Goal: Task Accomplishment & Management: Complete application form

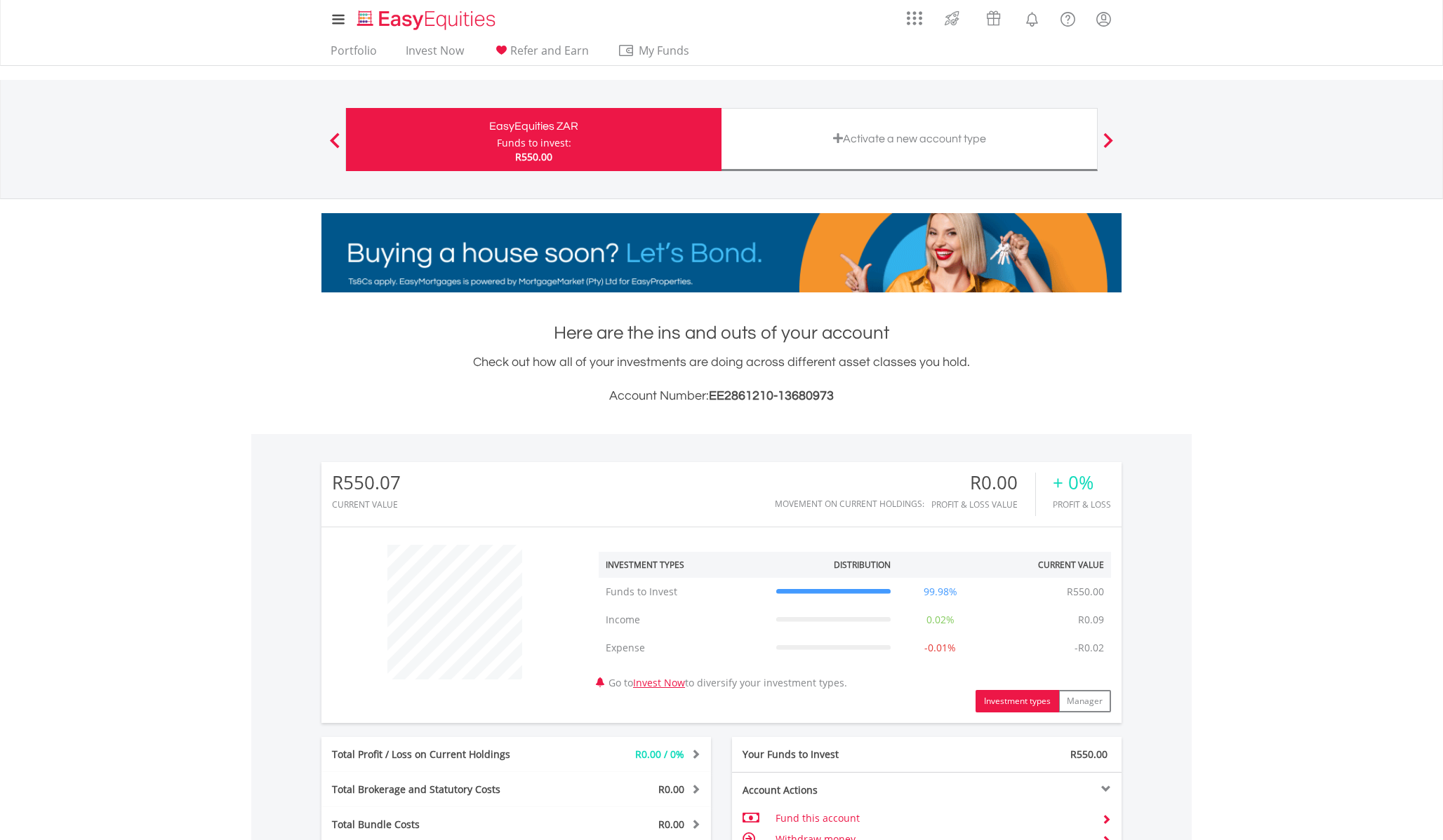
scroll to position [135, 267]
click at [829, 164] on div "Activate a new account type" at bounding box center [909, 140] width 377 height 63
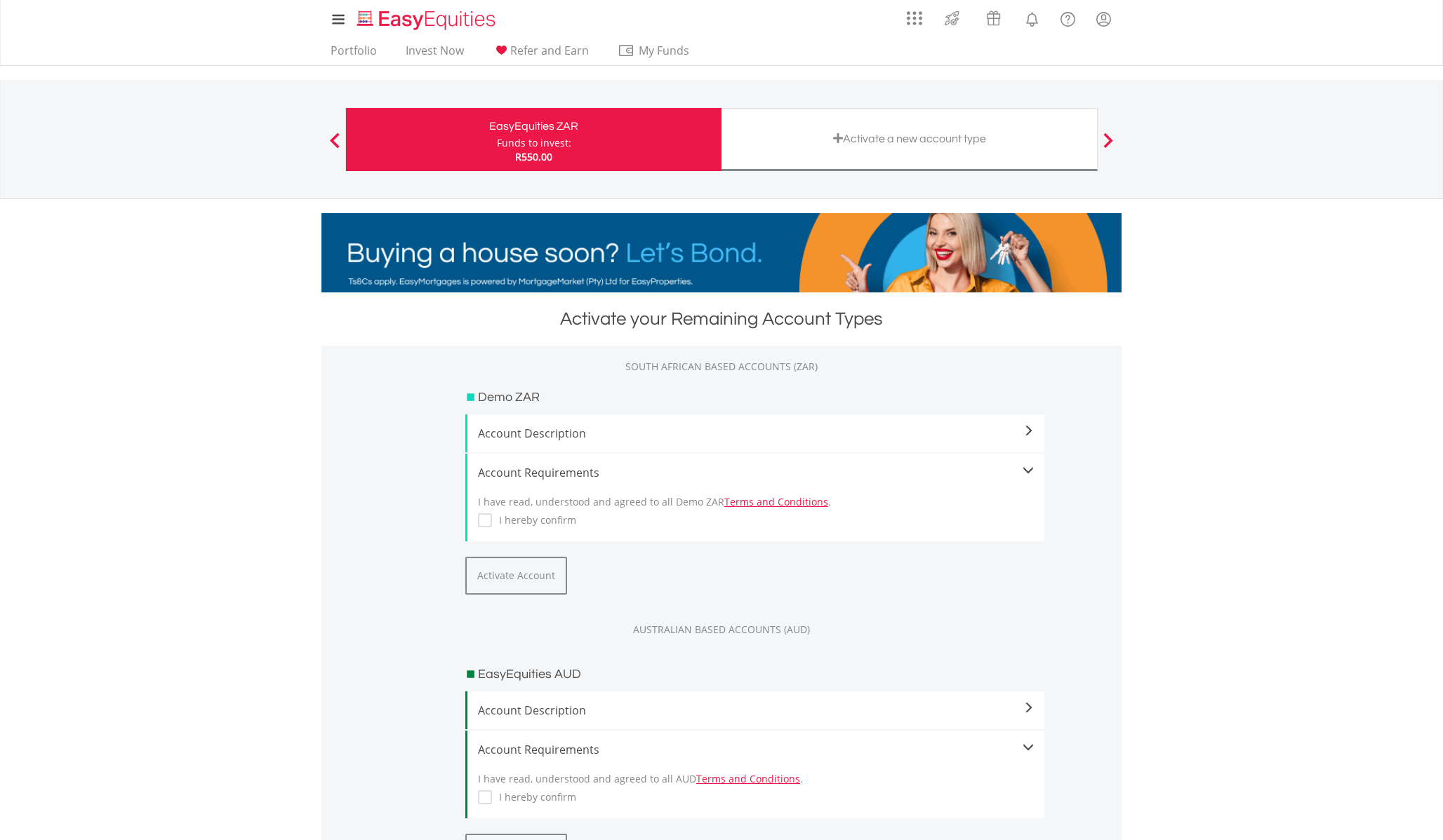
click at [841, 130] on div "Activate a new account type" at bounding box center [909, 139] width 358 height 20
click at [1061, 22] on lord-icon "FAQ's and Support" at bounding box center [1067, 19] width 17 height 17
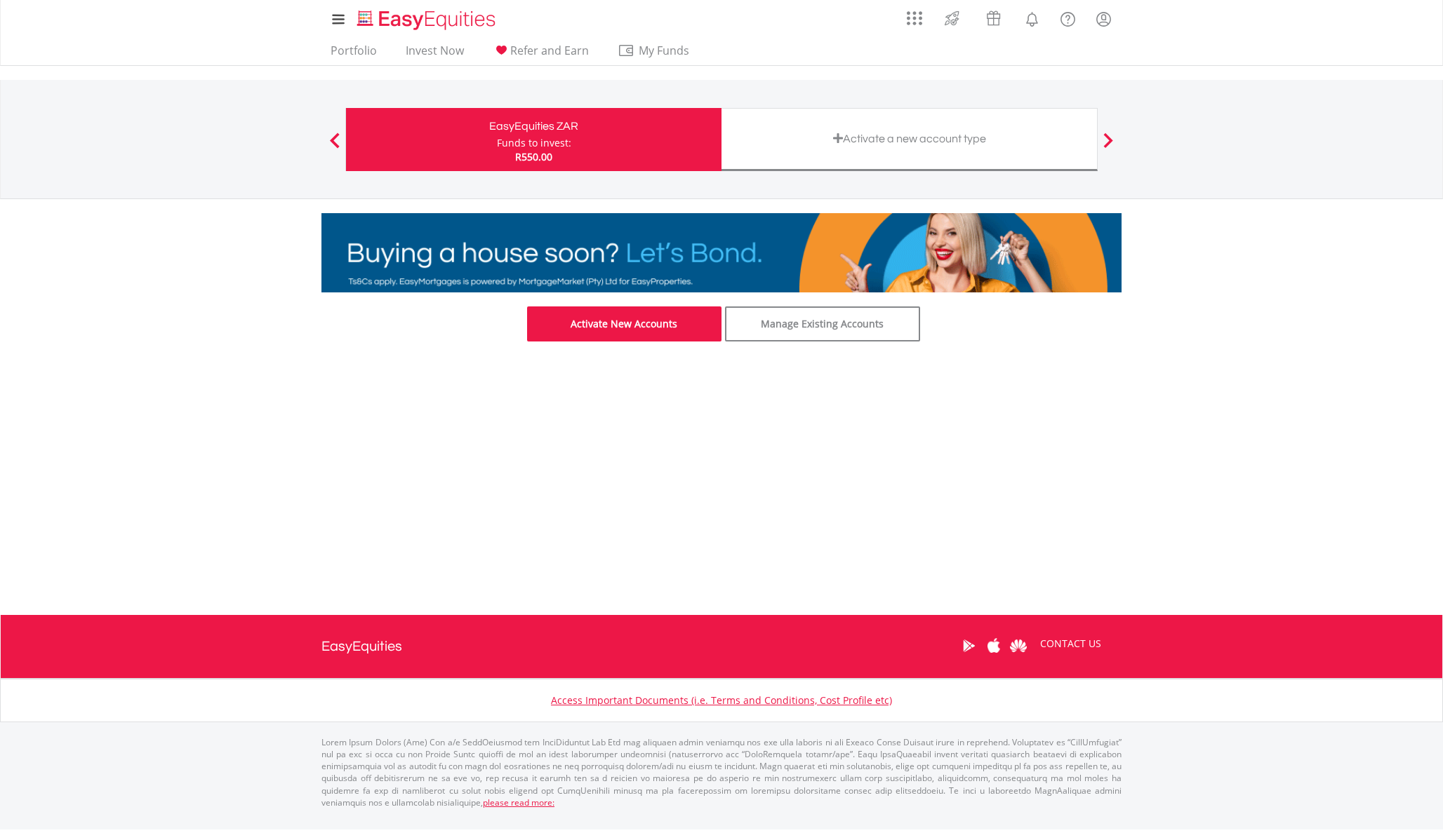
click at [653, 332] on link "Activate New Accounts" at bounding box center [624, 324] width 195 height 35
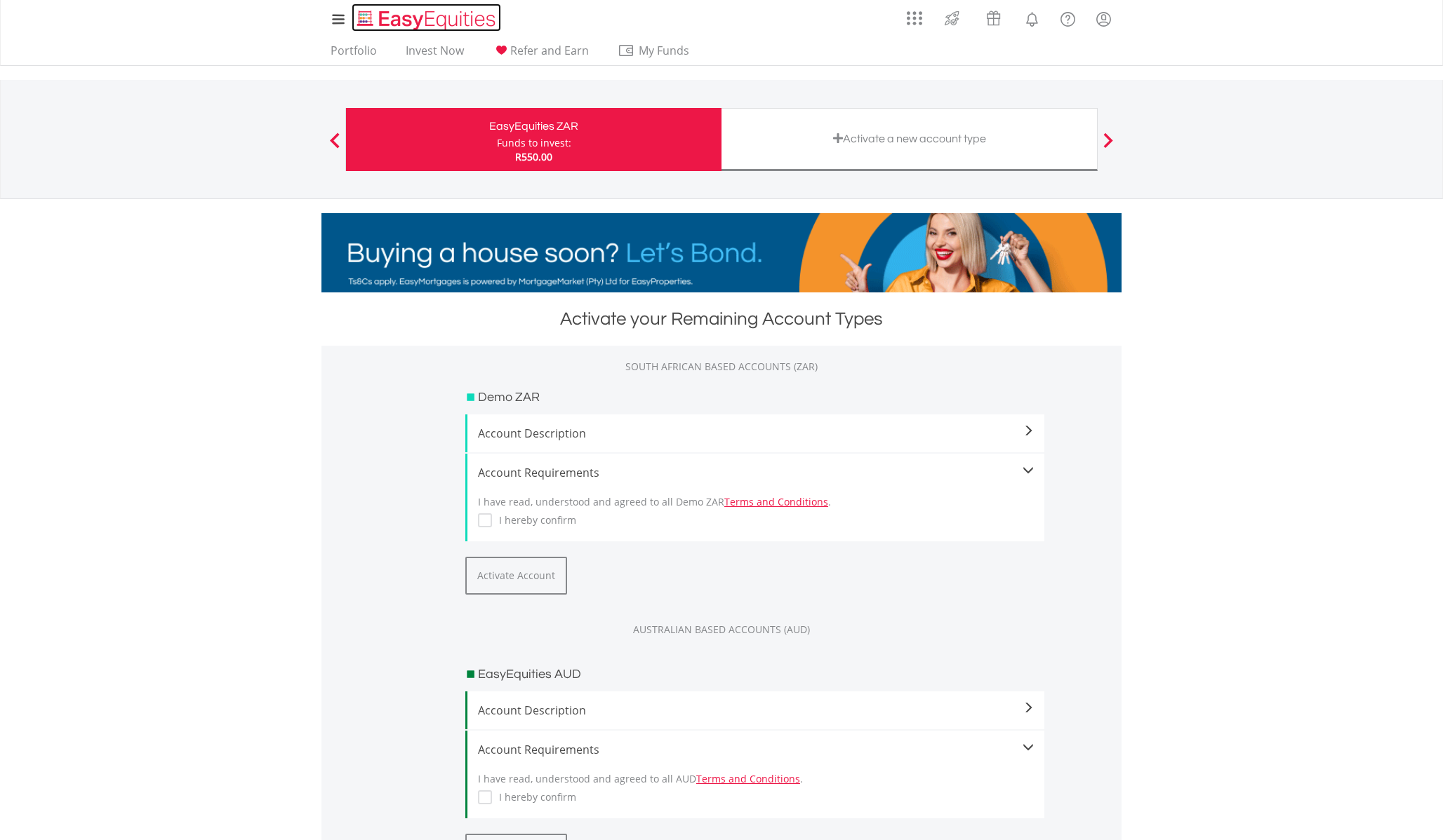
click at [362, 23] on img "Home page" at bounding box center [427, 20] width 146 height 23
